Goal: Transaction & Acquisition: Purchase product/service

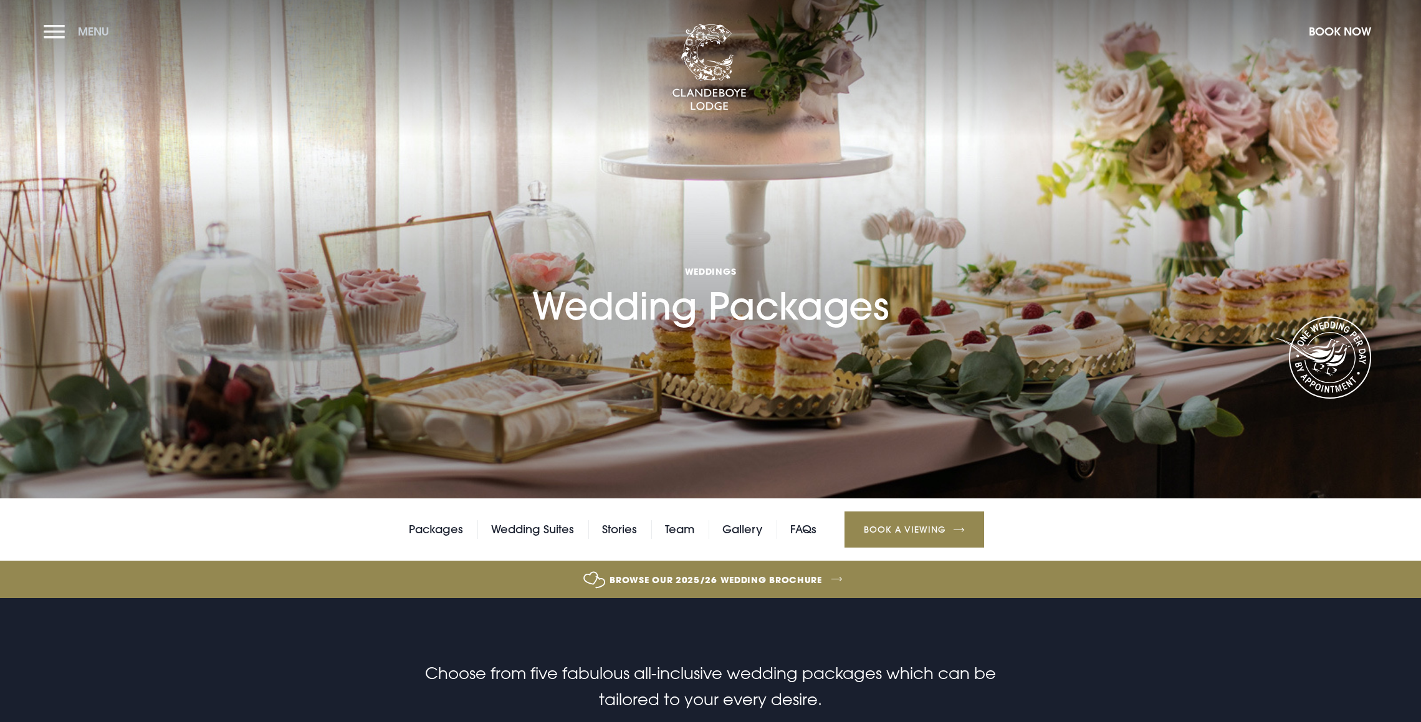
click at [55, 31] on button "Menu" at bounding box center [80, 31] width 72 height 27
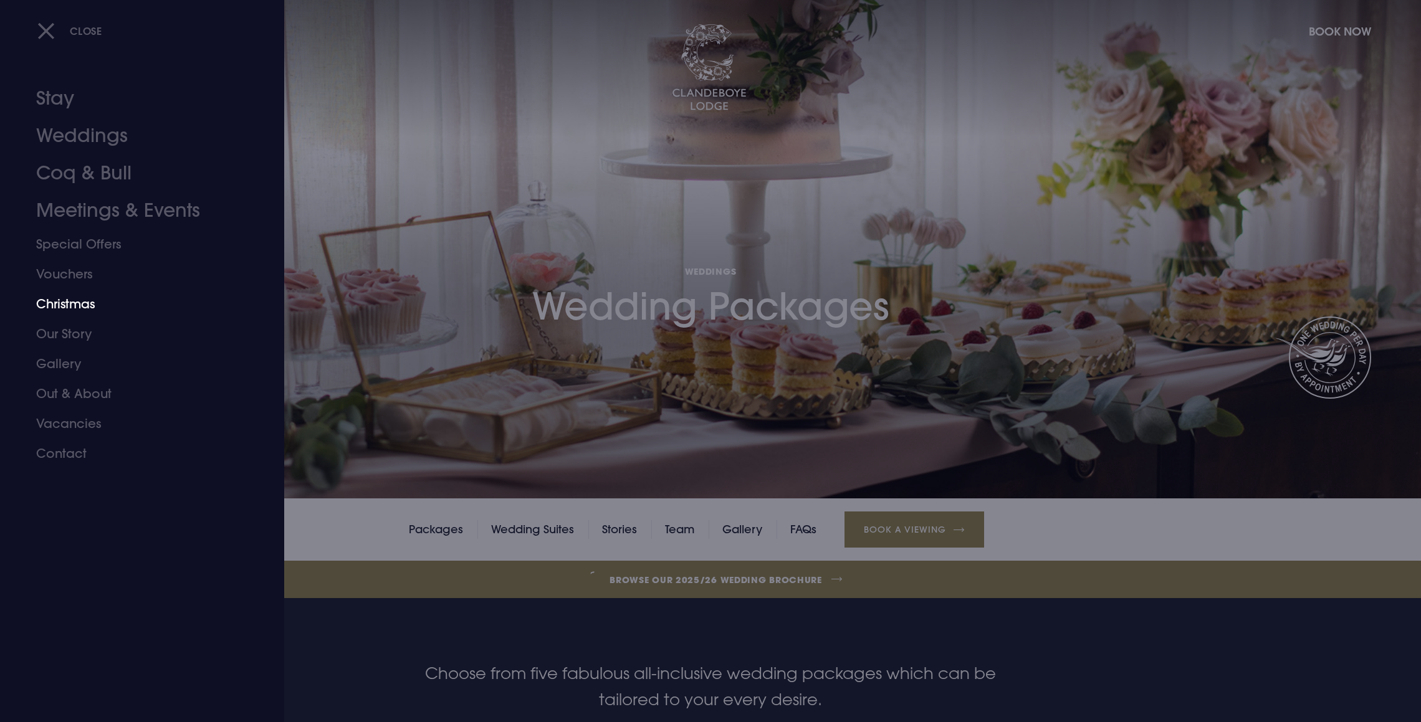
click at [87, 307] on link "Christmas" at bounding box center [134, 304] width 197 height 30
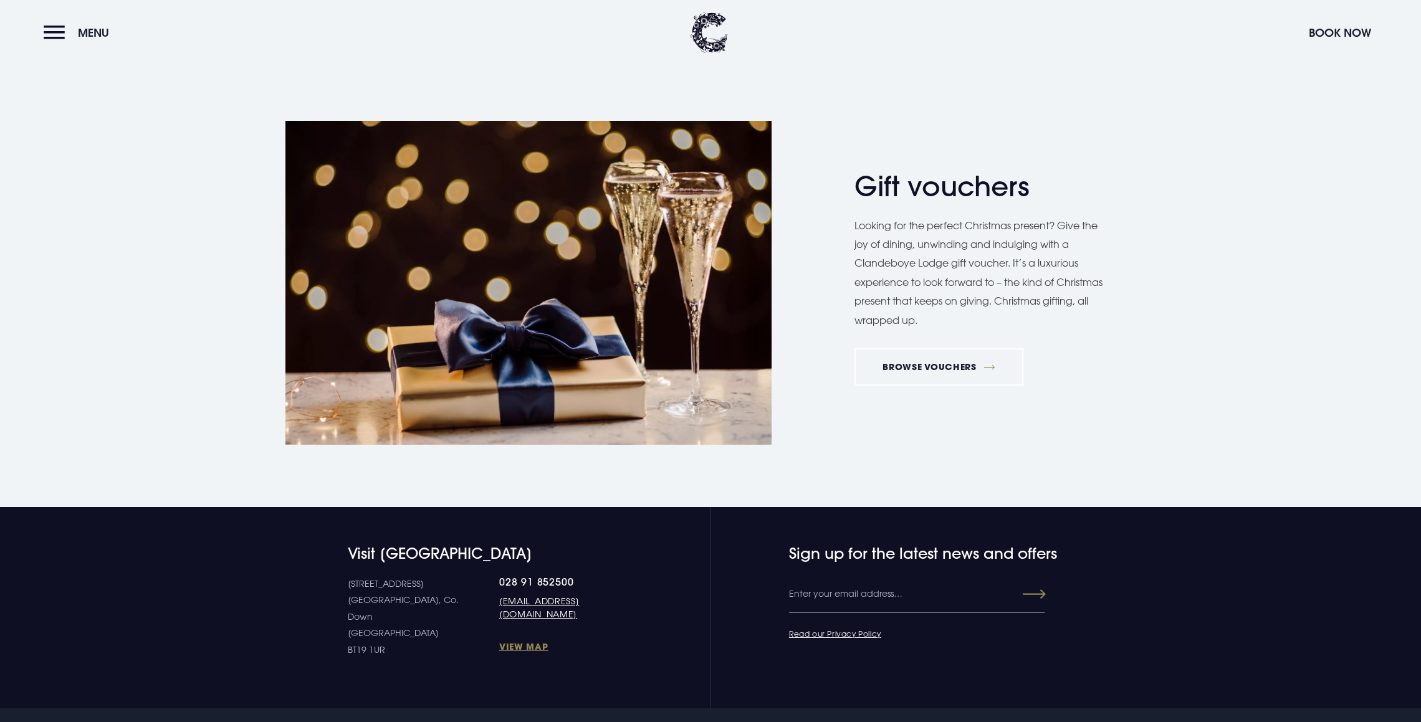
scroll to position [2567, 0]
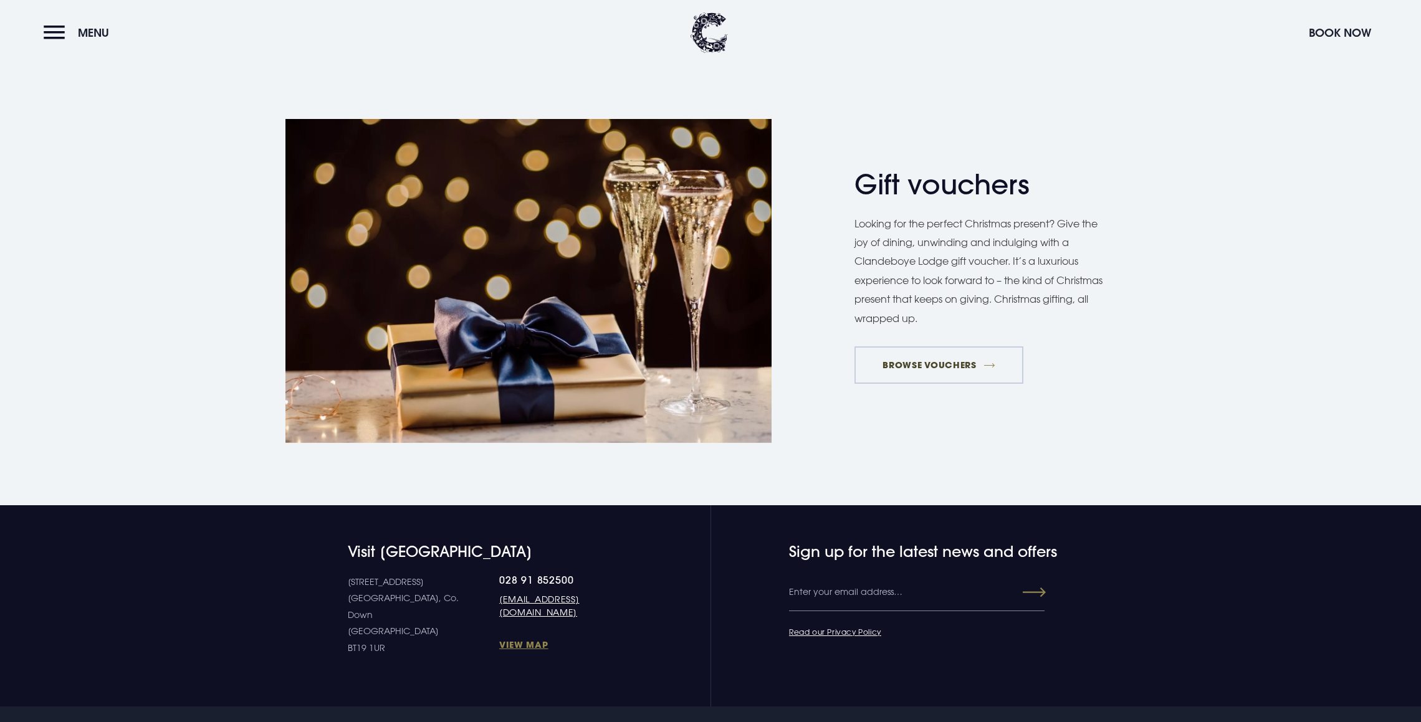
click at [933, 367] on link "BROWSE VOUCHERS" at bounding box center [938, 364] width 169 height 37
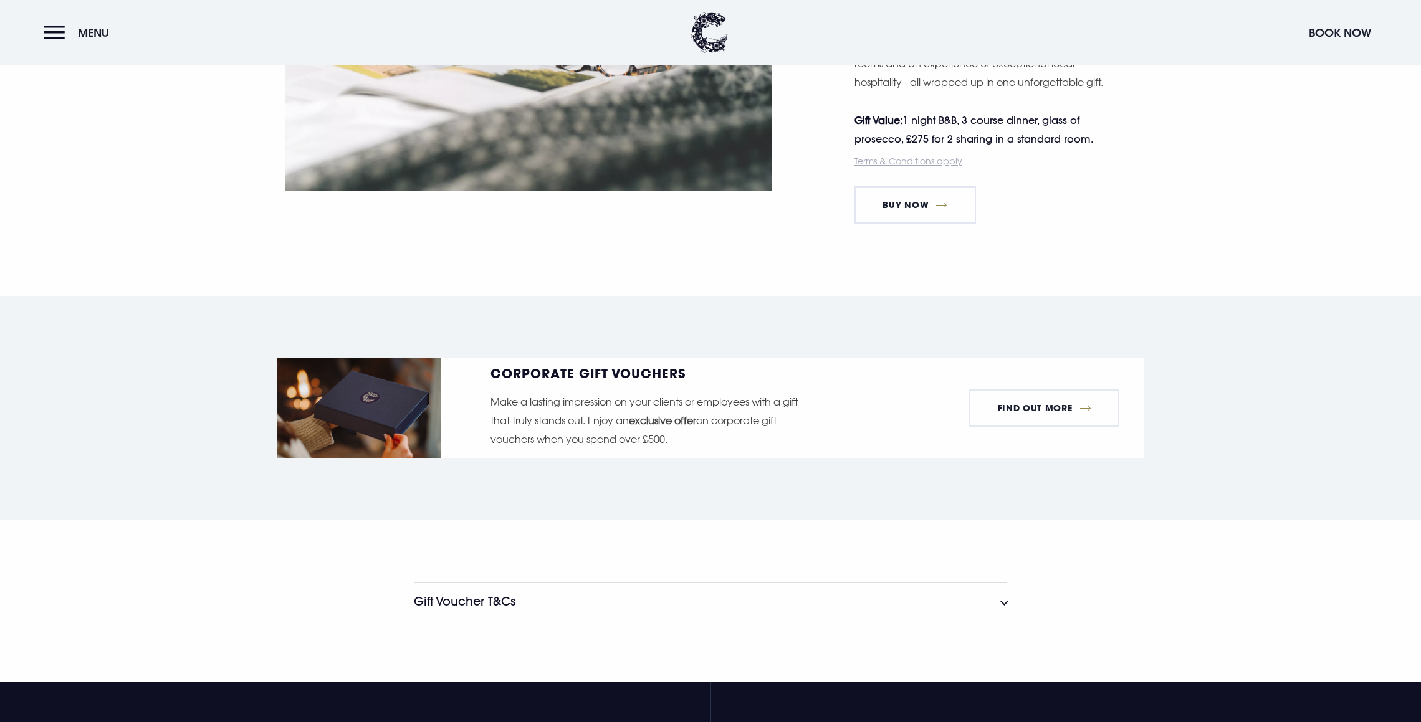
scroll to position [2169, 0]
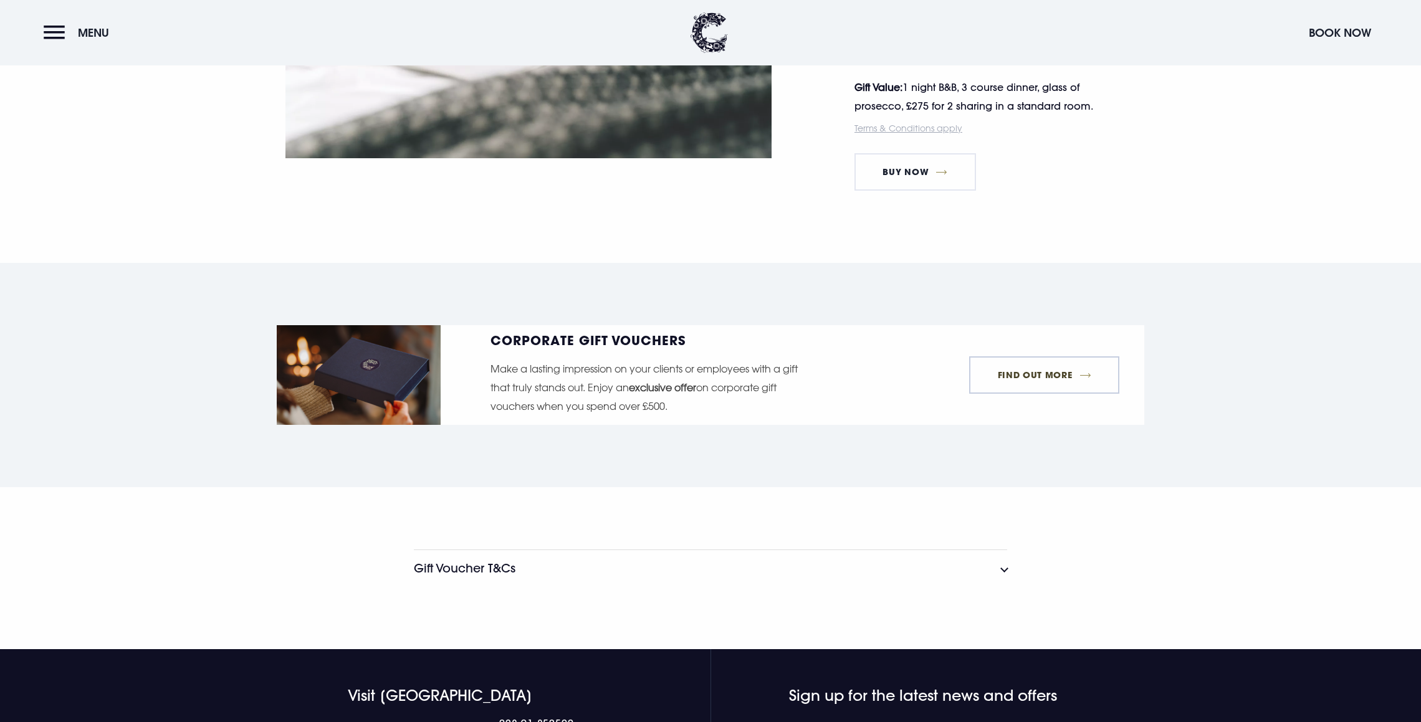
click at [1058, 374] on link "FIND OUT MORE" at bounding box center [1044, 374] width 150 height 37
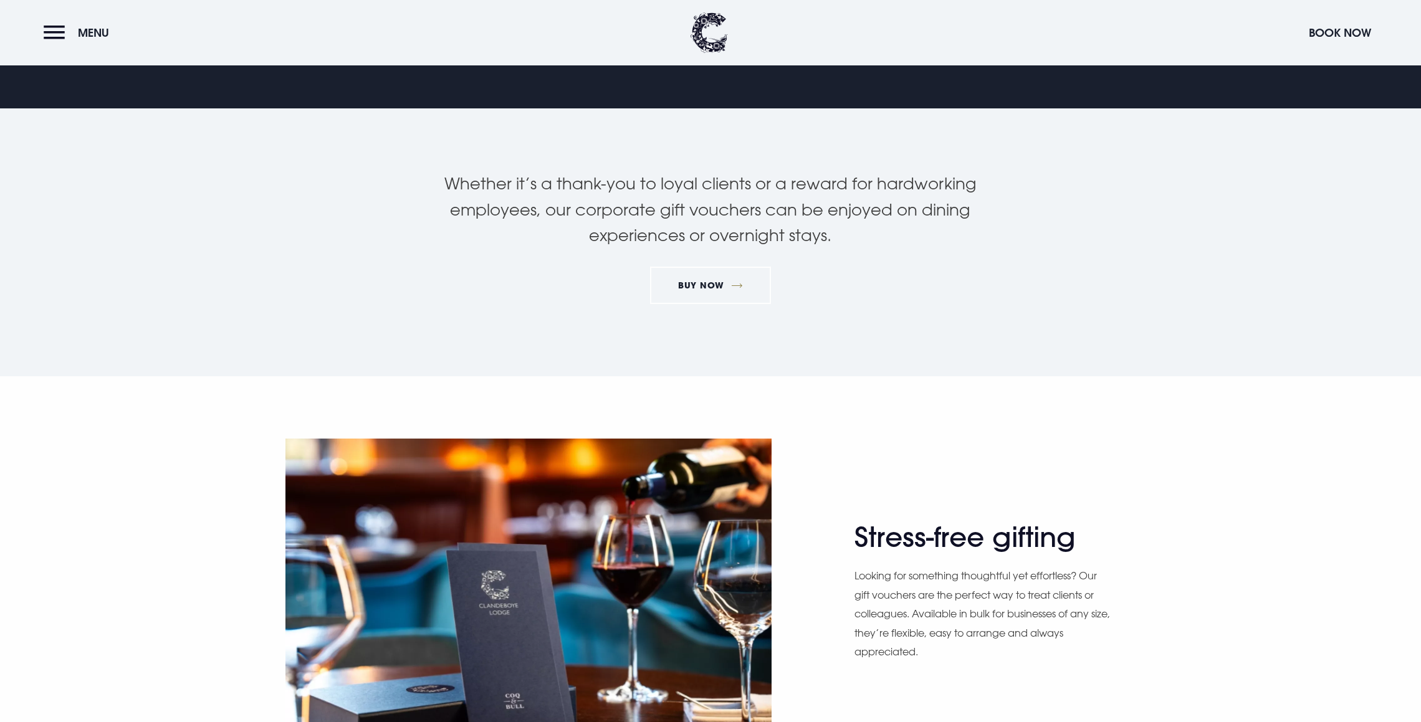
scroll to position [189, 0]
